Goal: Browse casually

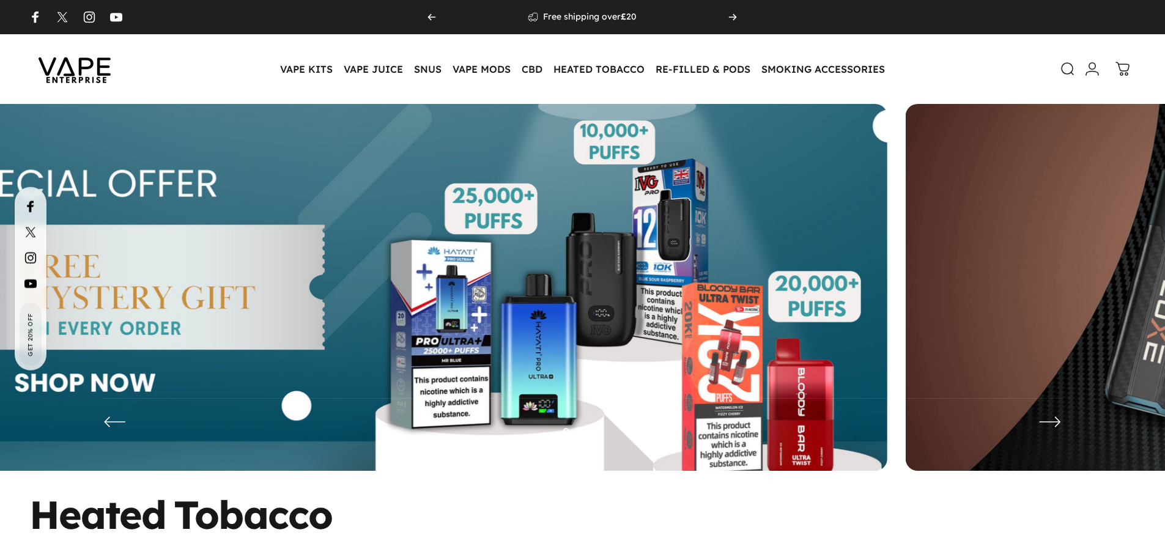
click at [332, 272] on img at bounding box center [338, 296] width 1097 height 385
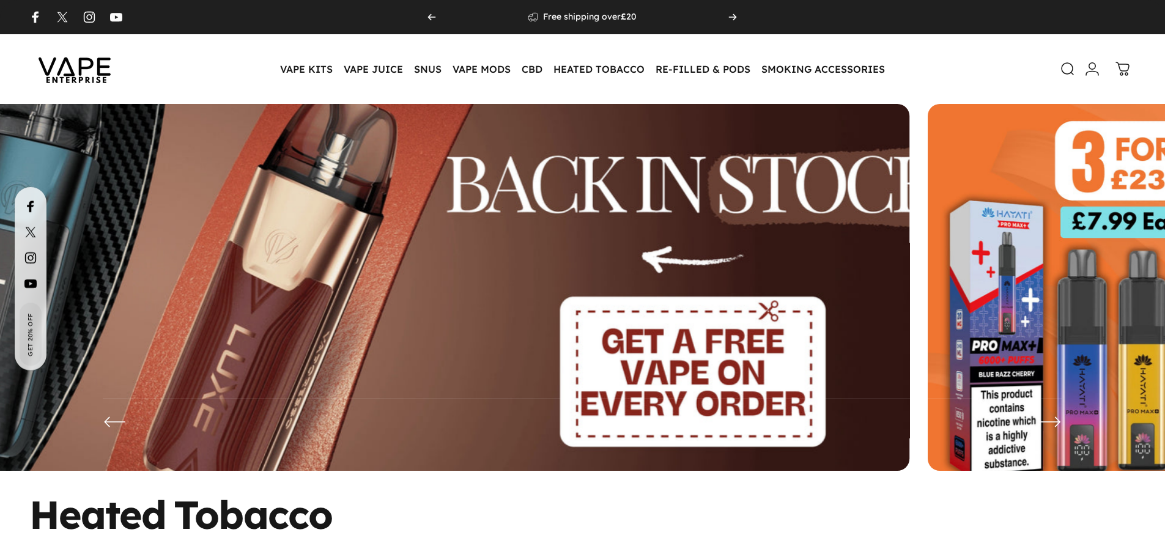
click at [366, 245] on img at bounding box center [361, 296] width 1426 height 501
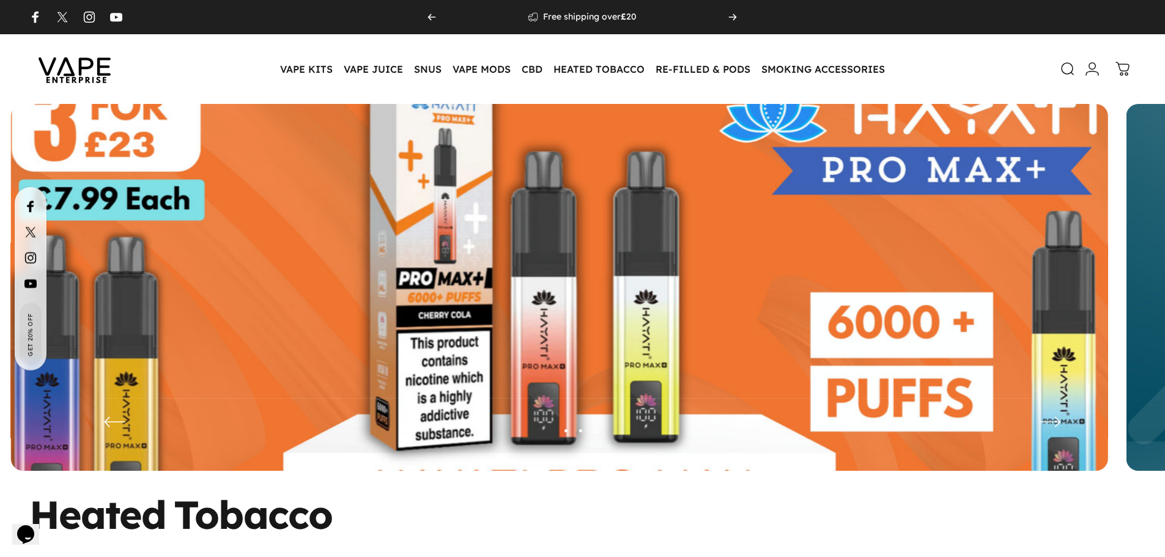
click at [419, 253] on img at bounding box center [559, 296] width 1426 height 501
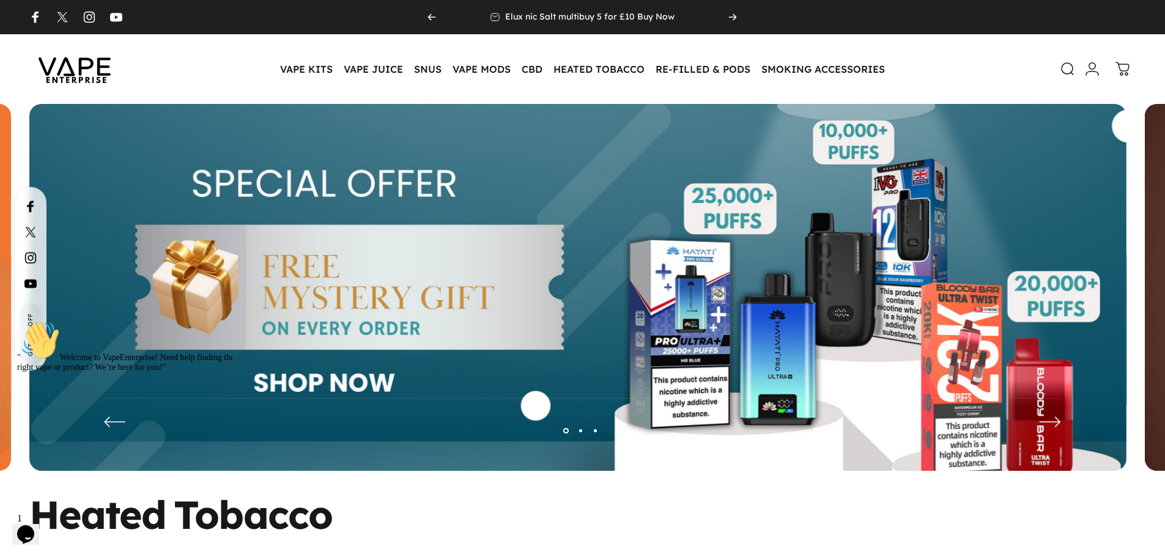
click at [17, 321] on icon "Chat attention grabber" at bounding box center [17, 321] width 0 height 0
click at [106, 361] on img at bounding box center [577, 296] width 1097 height 385
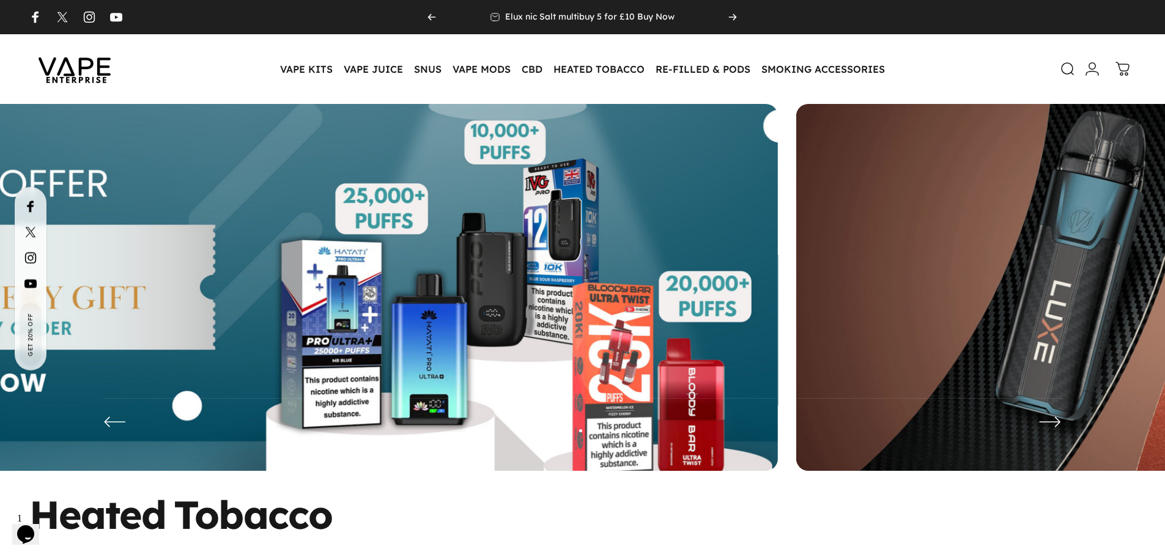
click at [108, 435] on img at bounding box center [229, 296] width 1097 height 385
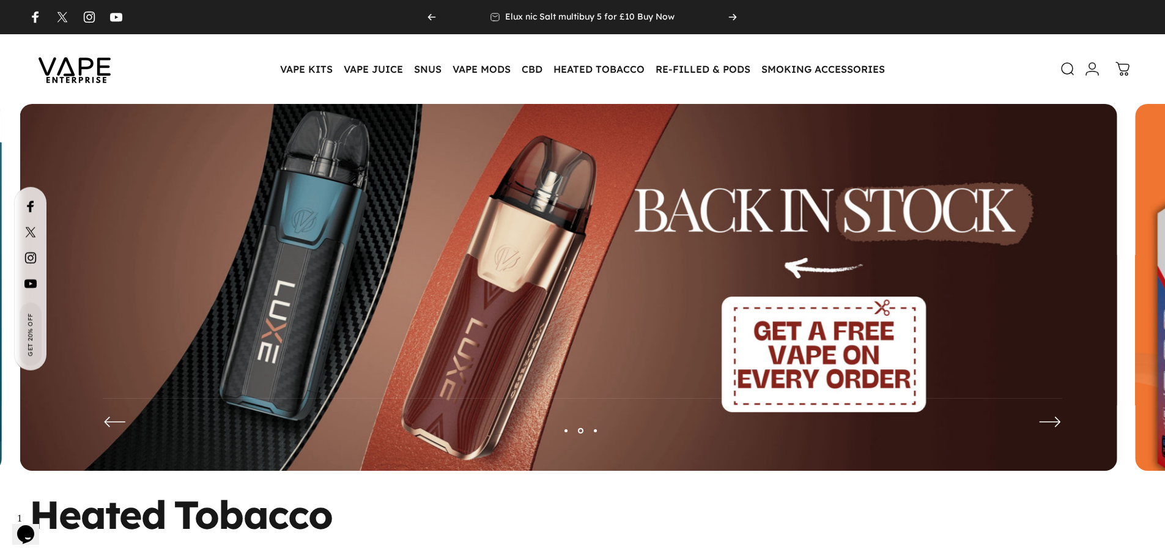
click at [594, 428] on button "Page 3" at bounding box center [595, 430] width 15 height 15
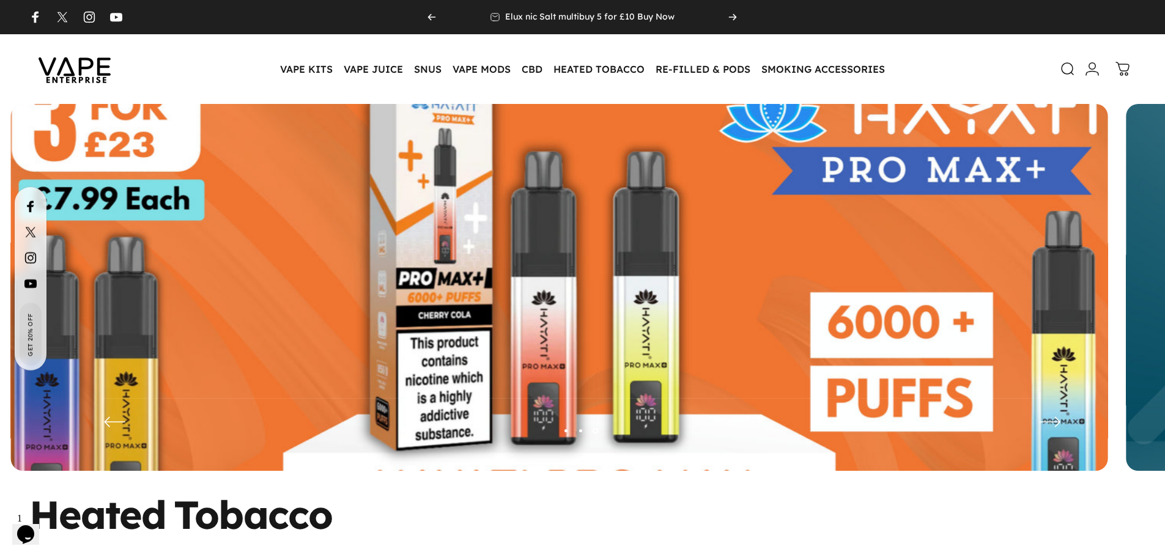
click at [579, 431] on button "Page 2" at bounding box center [581, 430] width 15 height 15
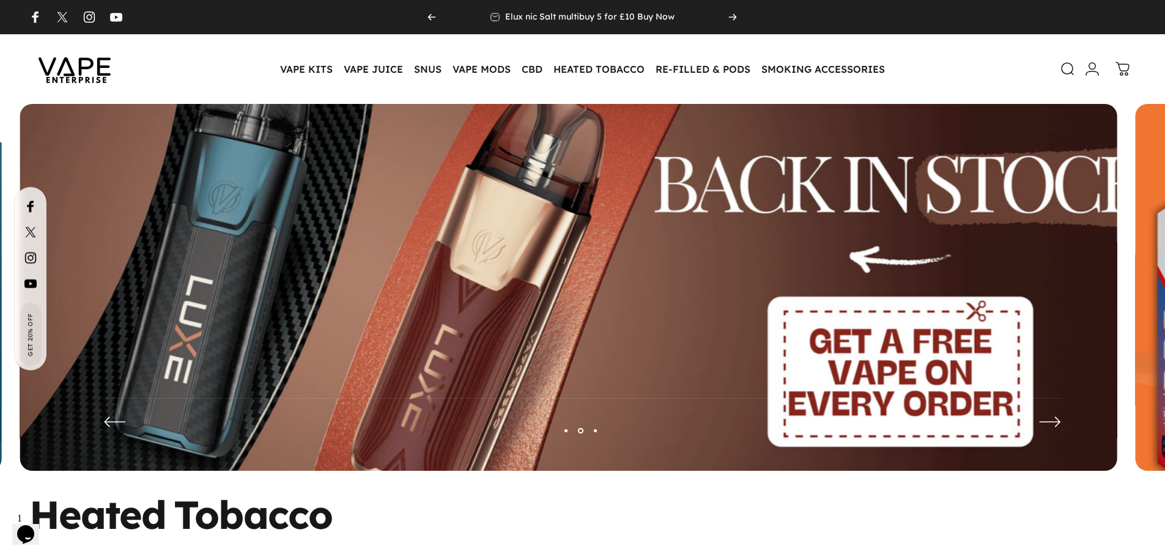
click at [566, 432] on button "Page 1" at bounding box center [566, 430] width 15 height 15
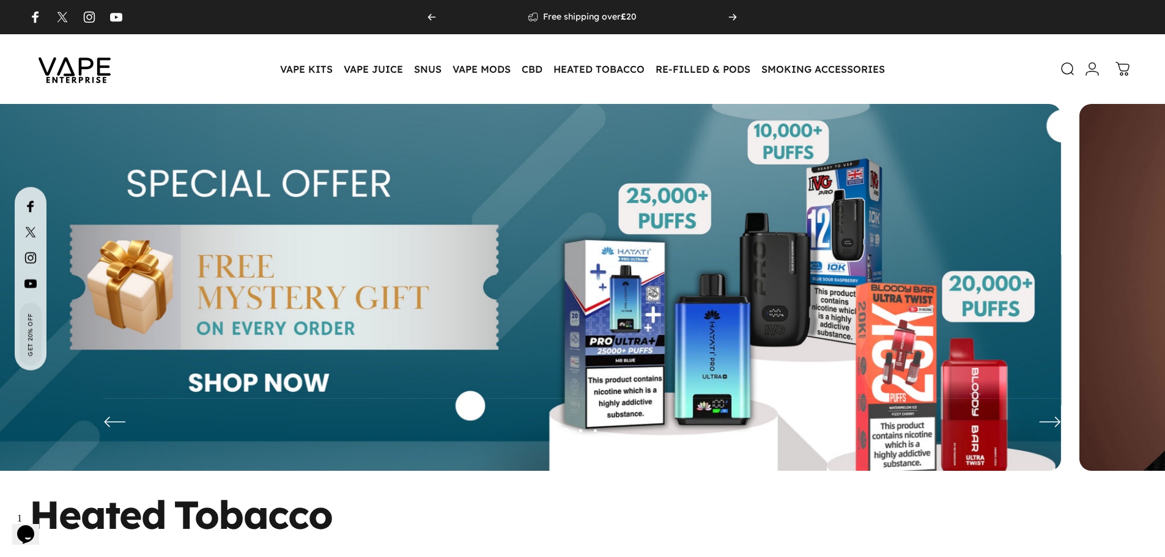
click at [551, 247] on img at bounding box center [512, 296] width 1097 height 385
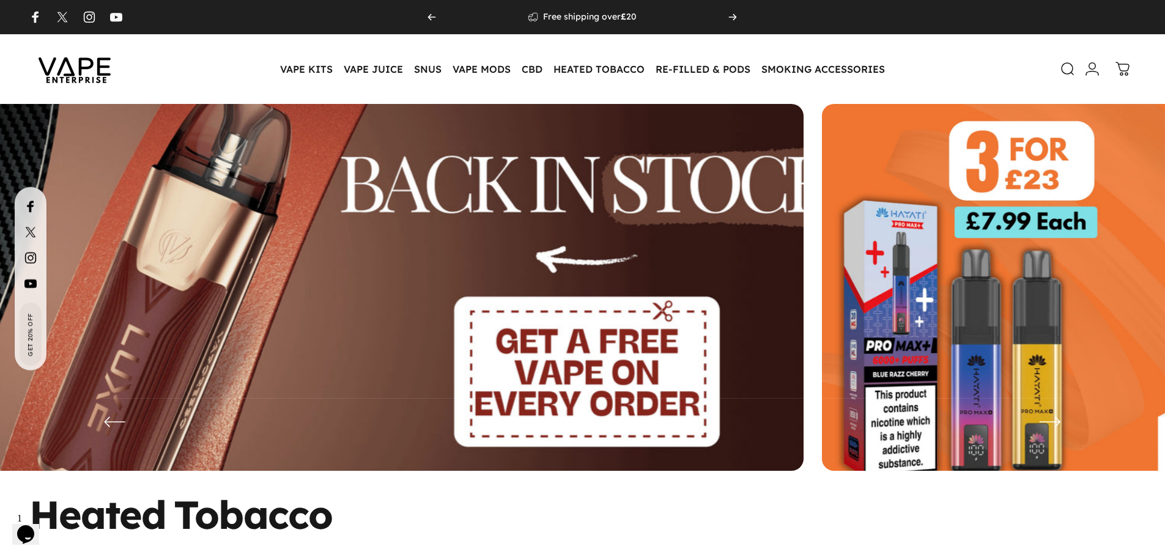
click at [151, 286] on img at bounding box center [255, 296] width 1426 height 501
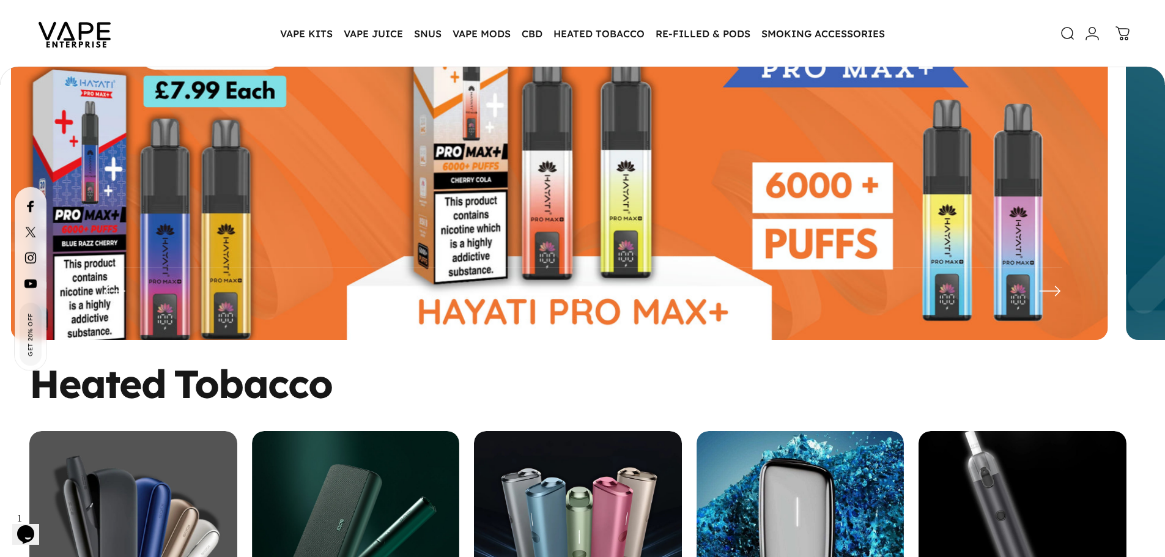
scroll to position [120, 0]
